Goal: Transaction & Acquisition: Purchase product/service

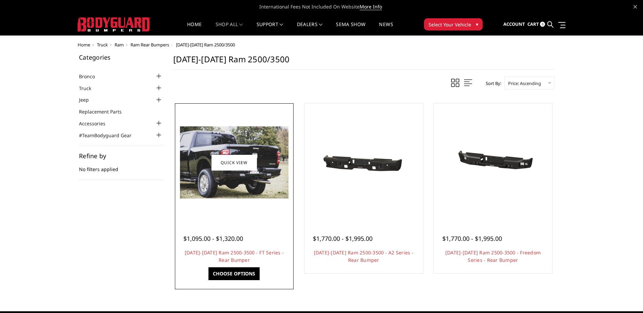
click at [236, 184] on img at bounding box center [234, 163] width 109 height 72
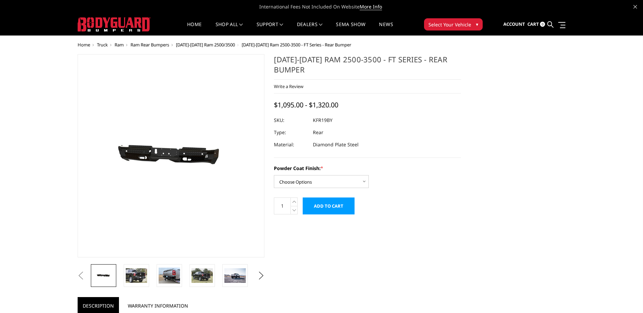
click at [178, 161] on img at bounding box center [162, 156] width 434 height 207
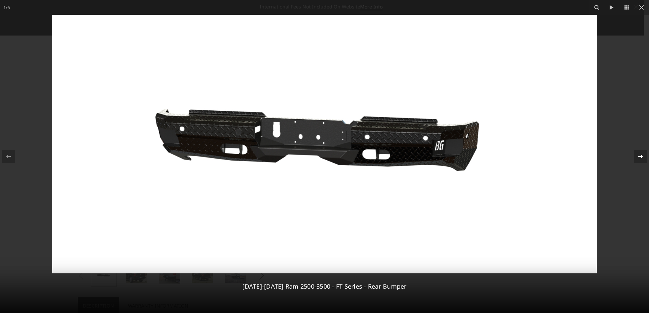
click at [640, 157] on icon at bounding box center [640, 157] width 8 height 8
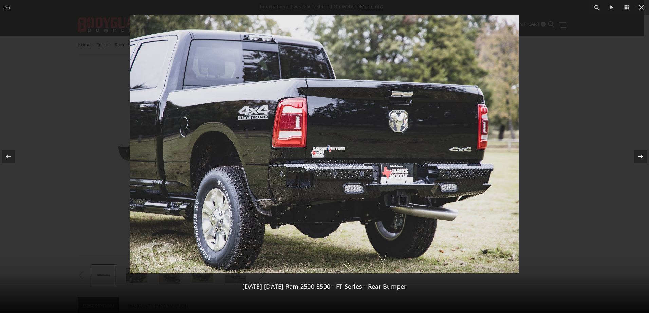
click at [640, 157] on div "2 / 6 2019-2025 Ram 2500-3500 - FT Series - Rear Bumper" at bounding box center [324, 156] width 649 height 313
click at [640, 157] on icon at bounding box center [640, 157] width 8 height 8
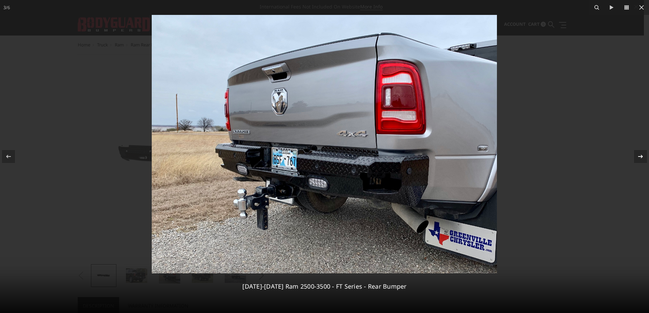
click at [640, 157] on icon at bounding box center [640, 157] width 8 height 8
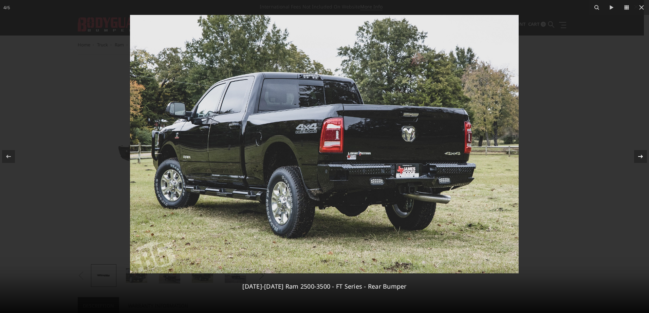
click at [640, 156] on icon at bounding box center [640, 157] width 8 height 8
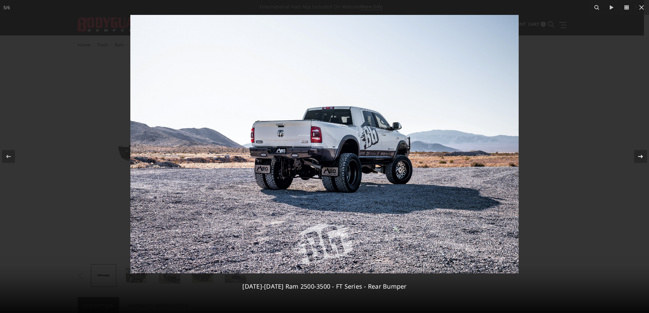
click at [640, 156] on icon at bounding box center [640, 157] width 8 height 8
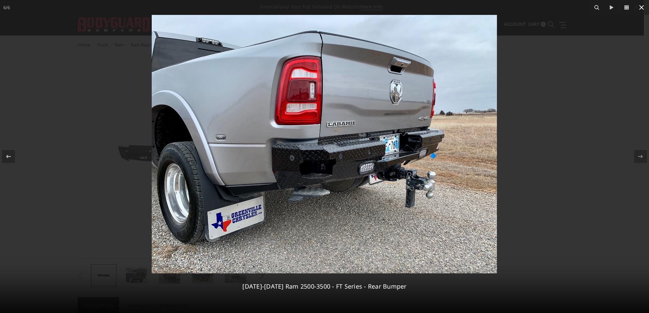
click at [640, 6] on icon at bounding box center [641, 7] width 5 height 5
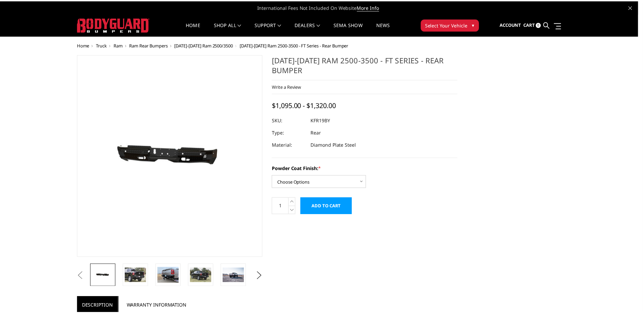
scroll to position [0, 34]
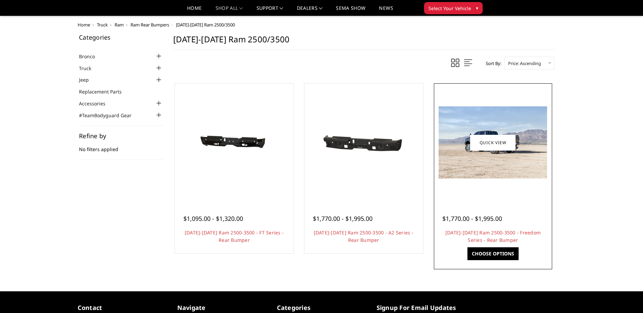
scroll to position [34, 0]
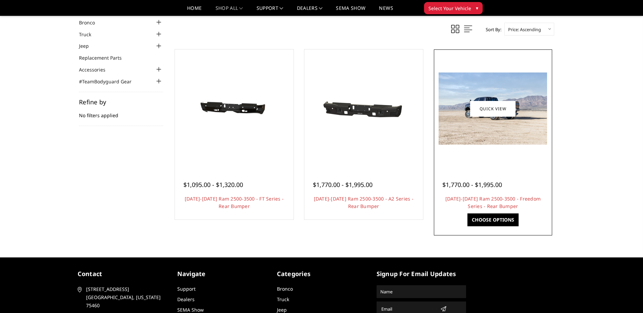
click at [494, 132] on img at bounding box center [493, 109] width 109 height 72
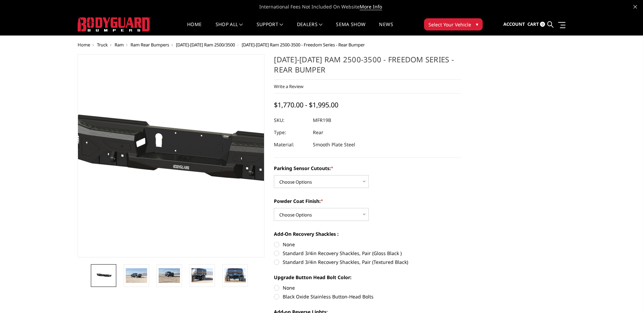
click at [161, 157] on img at bounding box center [185, 156] width 434 height 207
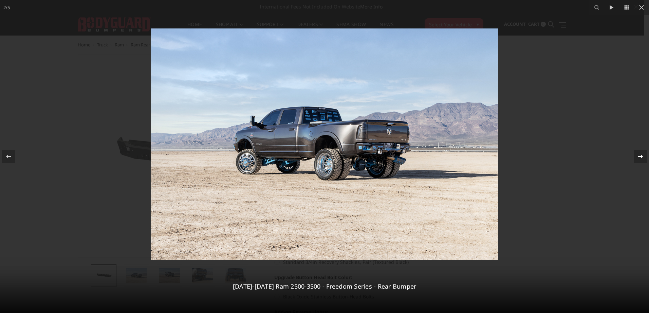
click at [639, 155] on icon at bounding box center [640, 157] width 8 height 8
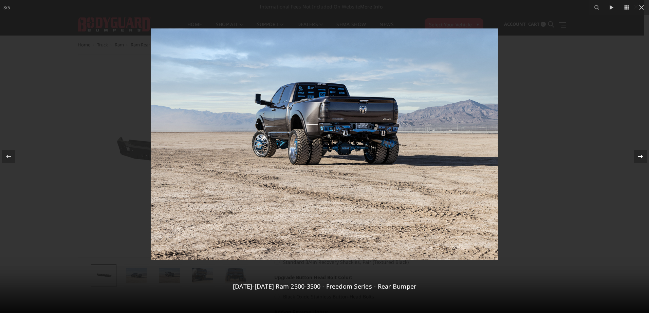
click at [639, 155] on icon at bounding box center [640, 157] width 8 height 8
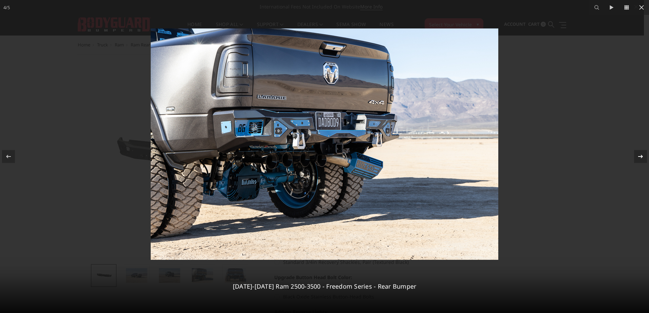
click at [639, 157] on icon at bounding box center [640, 156] width 5 height 3
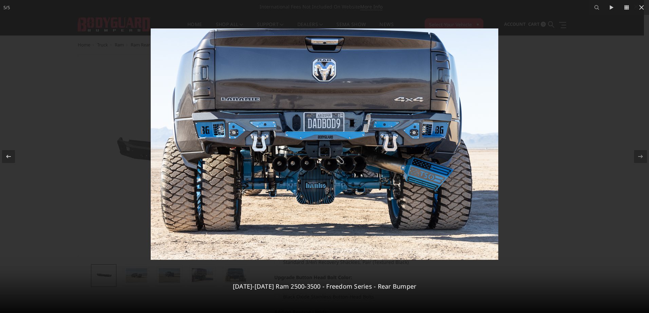
click at [639, 157] on div "5 / 5 2019-2025 Ram 2500-3500 - Freedom Series - Rear Bumper" at bounding box center [324, 156] width 649 height 313
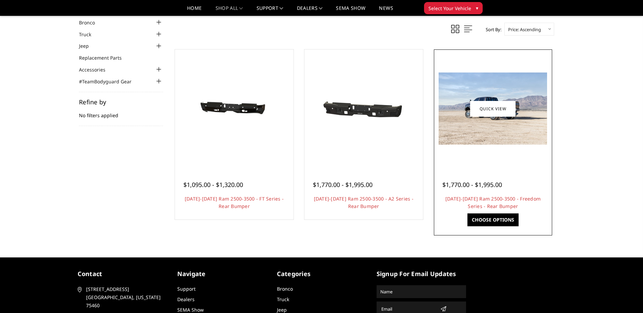
drag, startPoint x: 483, startPoint y: 217, endPoint x: 479, endPoint y: 216, distance: 3.5
click at [483, 217] on link "Choose Options" at bounding box center [493, 220] width 51 height 13
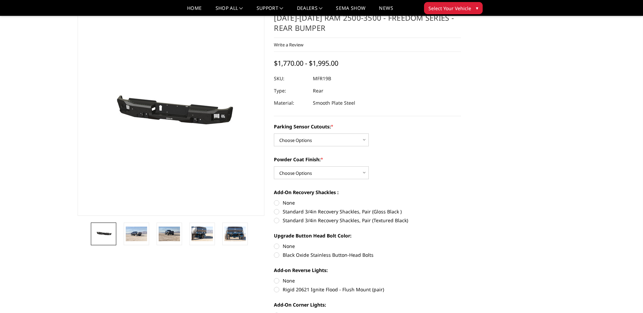
scroll to position [34, 0]
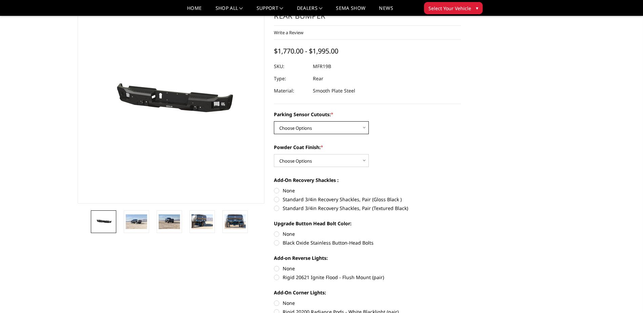
click at [364, 128] on select "Choose Options No - Without Parking Sensor Cutouts Yes - With Parking Sensor Cu…" at bounding box center [321, 127] width 95 height 13
select select "2709"
click at [274, 121] on select "Choose Options No - Without Parking Sensor Cutouts Yes - With Parking Sensor Cu…" at bounding box center [321, 127] width 95 height 13
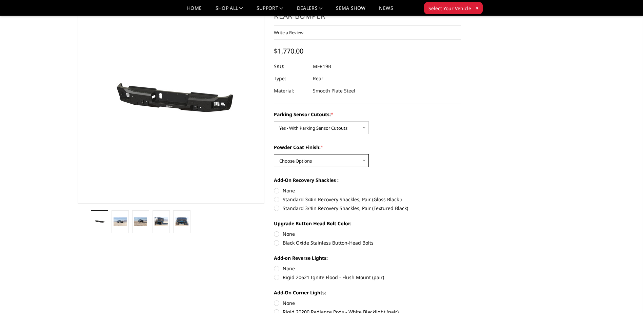
click at [364, 161] on select "Choose Options Bare Metal Texture Black Powder Coat" at bounding box center [321, 160] width 95 height 13
select select "2711"
click at [274, 154] on select "Choose Options Bare Metal Texture Black Powder Coat" at bounding box center [321, 160] width 95 height 13
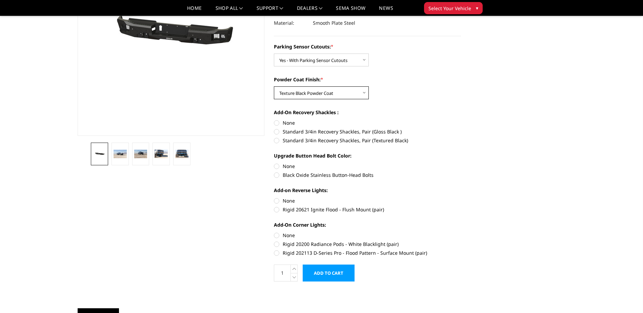
scroll to position [136, 0]
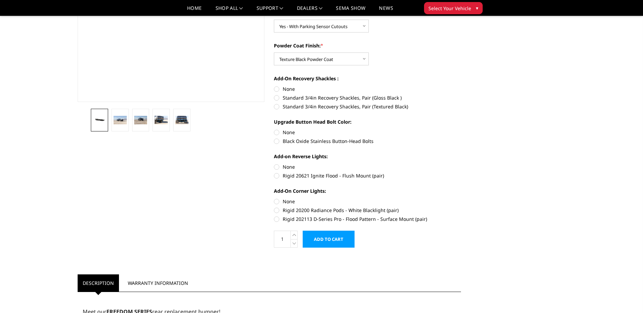
click at [277, 174] on label "Rigid 20621 Ignite Flood - Flush Mount (pair)" at bounding box center [367, 175] width 187 height 7
click at [461, 164] on input "Rigid 20621 Ignite Flood - Flush Mount (pair)" at bounding box center [461, 164] width 0 height 0
radio input "true"
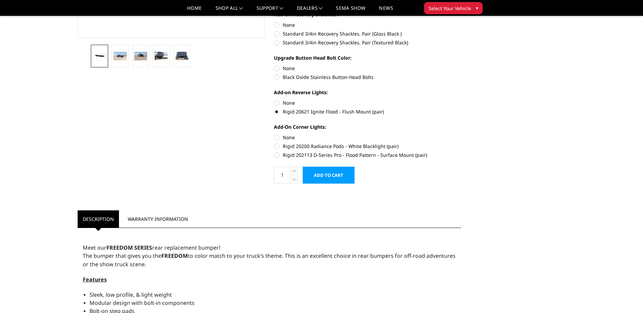
scroll to position [204, 0]
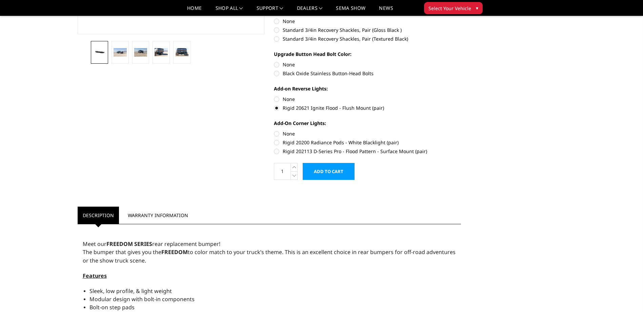
click at [274, 150] on label "Rigid 202113 D-Series Pro - Flood Pattern - Surface Mount (pair)" at bounding box center [367, 151] width 187 height 7
click at [461, 139] on input "Rigid 202113 D-Series Pro - Flood Pattern - Surface Mount (pair)" at bounding box center [461, 139] width 0 height 0
radio input "true"
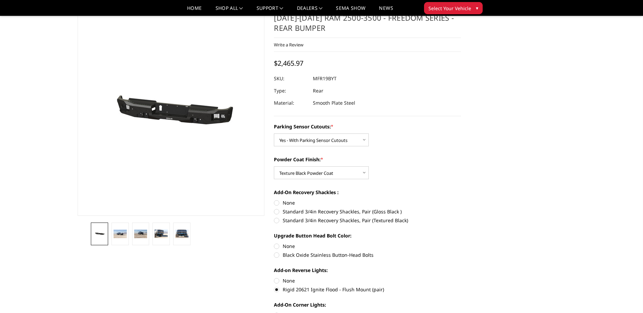
scroll to position [0, 0]
